Goal: Information Seeking & Learning: Compare options

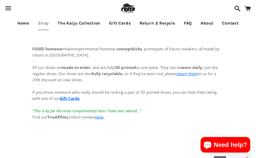
click at [11, 9] on span "button" at bounding box center [9, 8] width 12 height 15
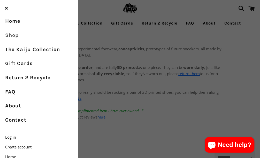
click at [15, 37] on link "Shop" at bounding box center [38, 35] width 77 height 14
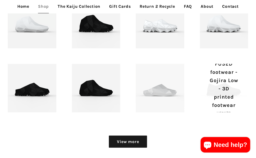
scroll to position [433, 0]
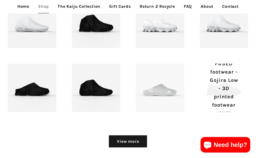
click at [213, 103] on p "FUSED footwear - Gojira Low - 3D printed footwear" at bounding box center [224, 85] width 30 height 50
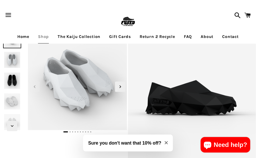
click at [13, 75] on img at bounding box center [12, 80] width 18 height 18
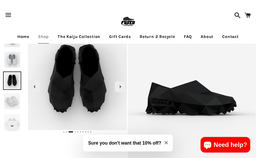
click at [10, 98] on img at bounding box center [12, 101] width 18 height 18
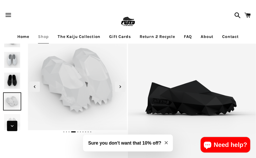
click at [13, 123] on icon "Next slide" at bounding box center [12, 126] width 6 height 6
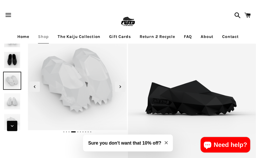
click at [13, 123] on icon "Next slide" at bounding box center [12, 126] width 6 height 6
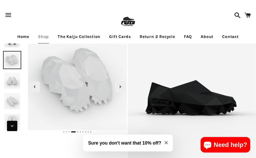
click at [12, 123] on span "Next slide" at bounding box center [12, 126] width 10 height 10
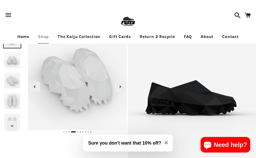
click at [10, 98] on img at bounding box center [12, 101] width 18 height 18
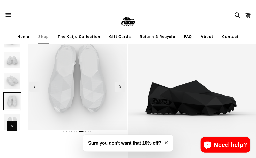
click at [11, 123] on span "Next slide" at bounding box center [12, 126] width 10 height 10
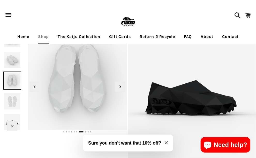
click at [11, 104] on img at bounding box center [12, 101] width 18 height 18
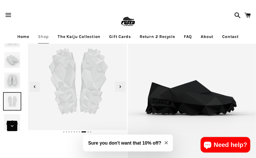
click at [13, 125] on icon "Next slide" at bounding box center [12, 126] width 6 height 6
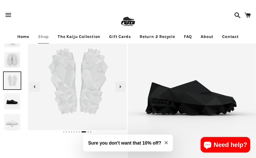
click at [12, 101] on img at bounding box center [12, 101] width 18 height 18
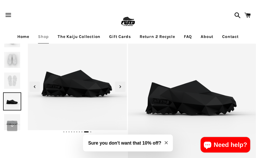
click at [15, 125] on span "Next slide" at bounding box center [12, 126] width 10 height 10
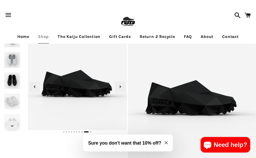
click at [12, 56] on img at bounding box center [12, 60] width 18 height 18
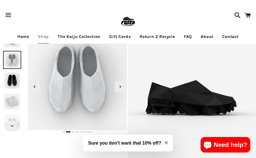
click at [12, 47] on img at bounding box center [12, 39] width 18 height 18
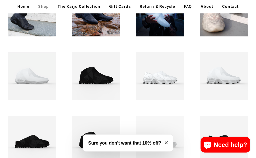
scroll to position [381, 0]
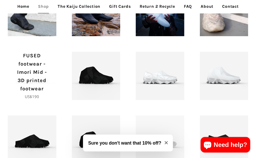
click at [46, 78] on p "FUSED footwear - Imori Mid - 3D printed footwear" at bounding box center [32, 72] width 30 height 41
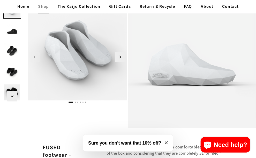
scroll to position [29, 0]
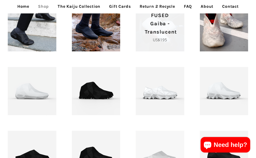
scroll to position [366, 0]
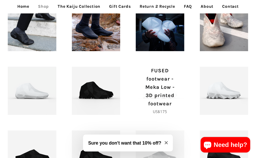
click at [145, 93] on p "FUSED footwear - Meka Low - 3D printed footwear" at bounding box center [160, 87] width 30 height 41
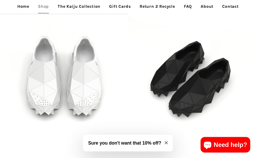
scroll to position [575, 0]
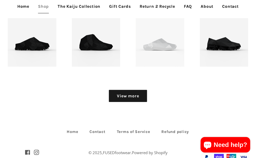
scroll to position [479, 0]
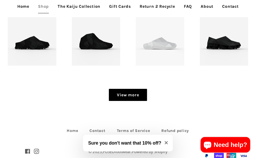
click at [130, 91] on link "View more" at bounding box center [128, 95] width 38 height 12
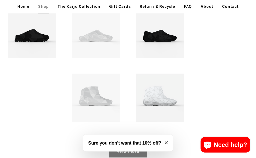
scroll to position [551, 0]
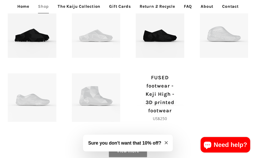
click at [157, 97] on p "FUSED footwear - Keji High - 3D printed footwear" at bounding box center [160, 94] width 30 height 41
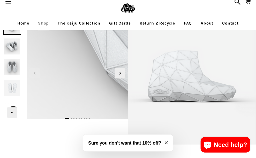
scroll to position [20, 0]
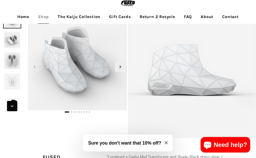
click at [13, 105] on icon "Next slide" at bounding box center [12, 106] width 6 height 6
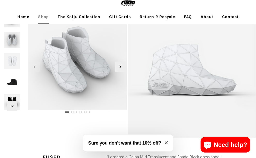
click at [13, 85] on img at bounding box center [12, 82] width 18 height 18
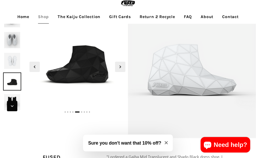
click at [13, 101] on span "Next slide" at bounding box center [12, 106] width 10 height 10
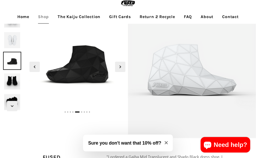
click at [12, 83] on img at bounding box center [12, 82] width 18 height 18
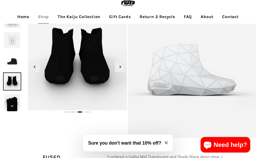
click at [13, 104] on icon "Next slide" at bounding box center [12, 106] width 6 height 6
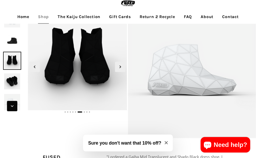
click at [13, 104] on icon "Next slide" at bounding box center [12, 106] width 6 height 6
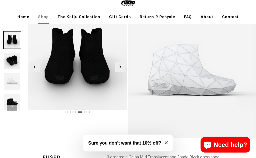
click at [13, 104] on icon "Next slide" at bounding box center [12, 106] width 6 height 6
click at [12, 81] on img at bounding box center [12, 82] width 18 height 18
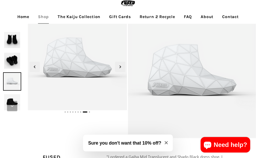
click at [11, 105] on icon "Next slide" at bounding box center [12, 106] width 6 height 6
click at [11, 104] on icon "Next slide" at bounding box center [12, 106] width 6 height 6
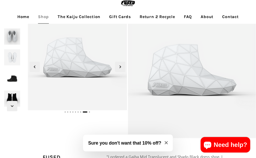
click at [11, 55] on img at bounding box center [12, 57] width 18 height 18
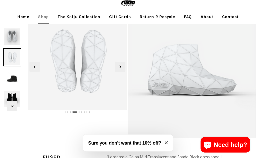
click at [13, 31] on img at bounding box center [12, 37] width 18 height 18
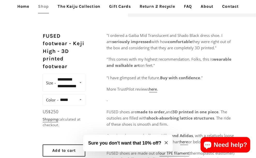
scroll to position [0, 0]
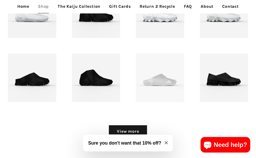
scroll to position [442, 0]
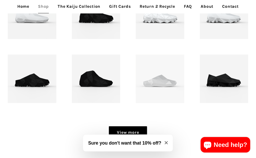
click at [125, 128] on link "View more" at bounding box center [128, 132] width 38 height 12
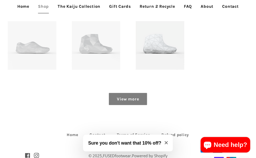
scroll to position [600, 0]
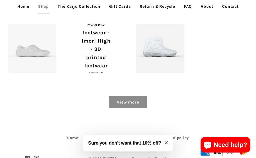
click at [88, 43] on p "FUSED footwear - Imori High - 3D printed footwear" at bounding box center [96, 45] width 30 height 50
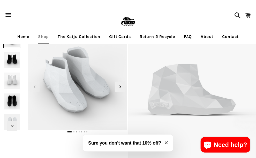
click at [12, 81] on img at bounding box center [12, 80] width 18 height 18
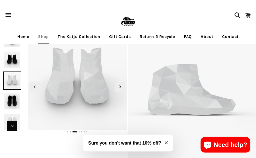
click at [12, 124] on icon "Next slide" at bounding box center [12, 126] width 6 height 6
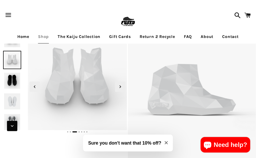
click at [12, 124] on icon "Next slide" at bounding box center [12, 126] width 6 height 6
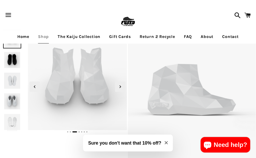
click at [11, 116] on img at bounding box center [12, 122] width 18 height 18
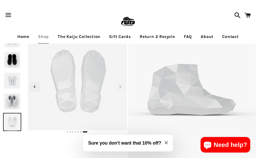
click at [10, 102] on img at bounding box center [12, 101] width 18 height 18
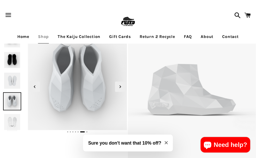
click at [10, 85] on img at bounding box center [12, 80] width 18 height 18
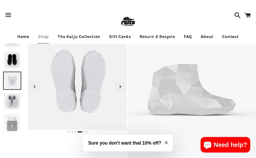
click at [11, 122] on span "Next slide" at bounding box center [12, 126] width 10 height 10
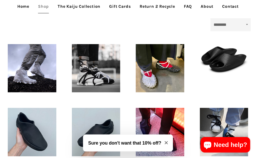
scroll to position [132, 0]
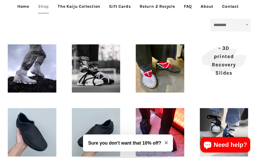
click at [201, 75] on span "Tora - 3D printed Recovery Slides Regular price US$95" at bounding box center [224, 60] width 49 height 48
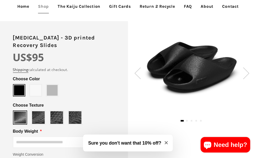
scroll to position [38, 0]
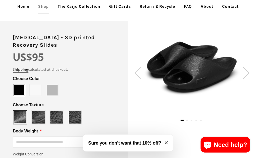
click at [37, 85] on span at bounding box center [35, 90] width 11 height 11
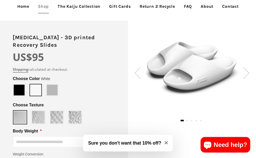
type input "*****"
click at [49, 85] on span at bounding box center [52, 90] width 11 height 11
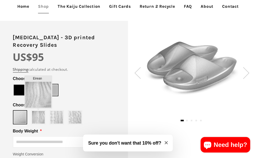
click at [36, 111] on img at bounding box center [38, 117] width 13 height 13
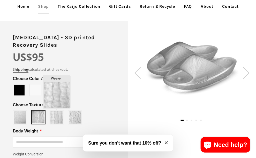
click at [55, 111] on img at bounding box center [56, 117] width 13 height 13
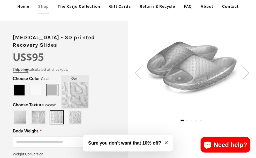
click at [70, 111] on img at bounding box center [75, 117] width 13 height 13
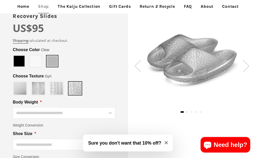
scroll to position [68, 0]
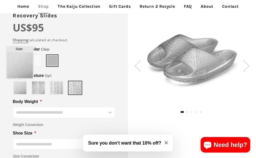
click at [15, 82] on img at bounding box center [20, 88] width 13 height 13
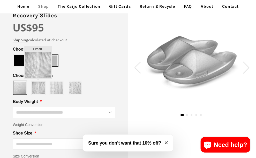
type input "******"
click at [37, 82] on img at bounding box center [38, 88] width 13 height 13
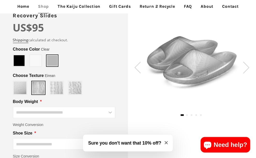
click at [54, 107] on input "Body Weight" at bounding box center [64, 112] width 102 height 11
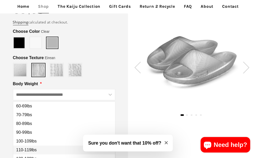
scroll to position [85, 0]
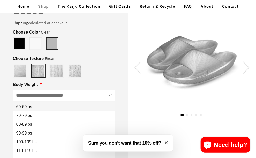
click at [36, 102] on button "60-69lbs" at bounding box center [64, 106] width 102 height 9
type input "********"
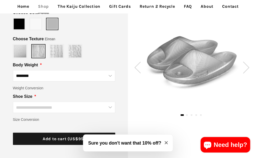
scroll to position [104, 0]
click at [42, 102] on input "Shoe Size" at bounding box center [64, 107] width 102 height 11
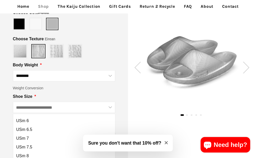
scroll to position [34, 0]
click at [66, 46] on div "Slate" at bounding box center [64, 51] width 102 height 14
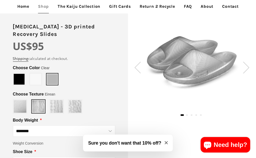
scroll to position [49, 0]
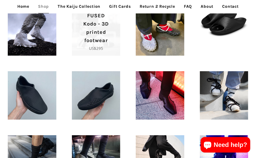
scroll to position [170, 0]
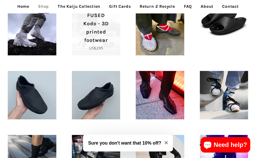
click at [105, 51] on p "Regular price US$295" at bounding box center [96, 48] width 30 height 6
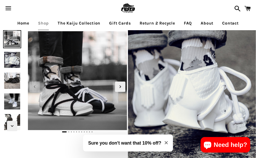
click at [11, 78] on img at bounding box center [12, 80] width 18 height 18
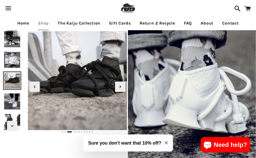
click at [10, 39] on span "Previous slide" at bounding box center [12, 35] width 10 height 10
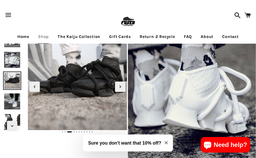
click at [13, 45] on img at bounding box center [12, 39] width 18 height 18
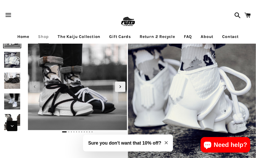
click at [14, 126] on icon "Next slide" at bounding box center [12, 126] width 6 height 6
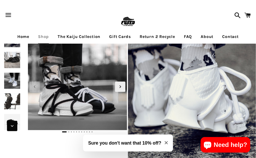
click at [14, 126] on icon "Next slide" at bounding box center [12, 126] width 6 height 6
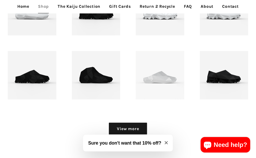
scroll to position [471, 0]
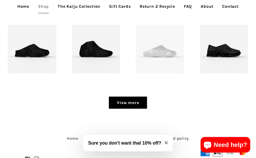
click at [119, 104] on link "View more" at bounding box center [128, 103] width 38 height 12
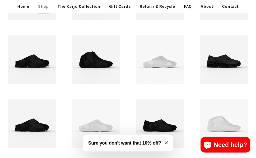
scroll to position [495, 0]
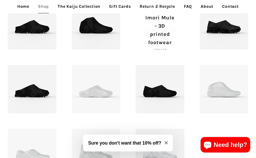
click at [148, 43] on p "FUSED footwear - Imori Mule - 3D printed footwear" at bounding box center [160, 22] width 30 height 50
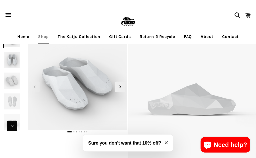
click at [14, 122] on span "Next slide" at bounding box center [12, 126] width 10 height 10
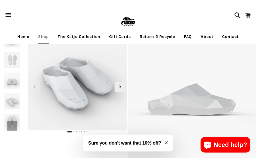
click at [14, 122] on span "Next slide" at bounding box center [12, 126] width 10 height 10
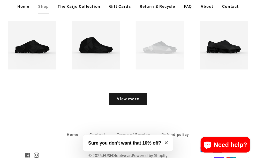
scroll to position [478, 0]
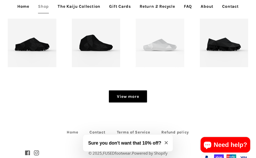
click at [124, 94] on link "View more" at bounding box center [128, 96] width 38 height 12
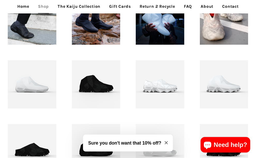
scroll to position [372, 0]
